Goal: Task Accomplishment & Management: Manage account settings

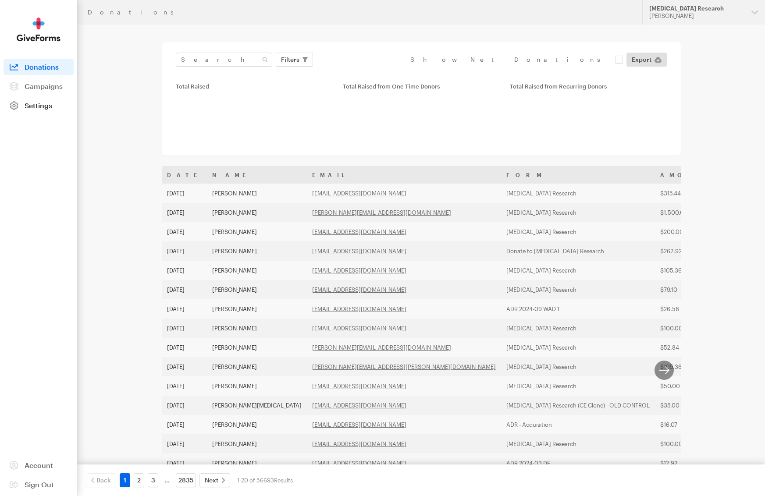
click at [39, 110] on link "Settings" at bounding box center [39, 106] width 70 height 16
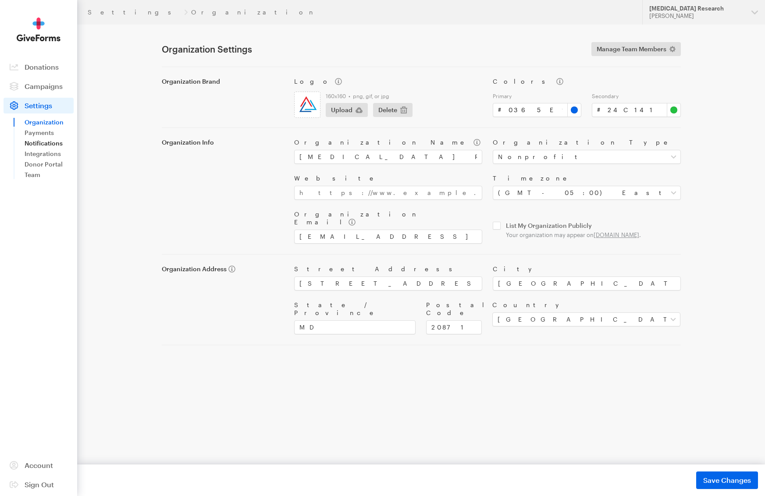
click at [43, 145] on link "Notifications" at bounding box center [49, 143] width 49 height 11
